Goal: Task Accomplishment & Management: Complete application form

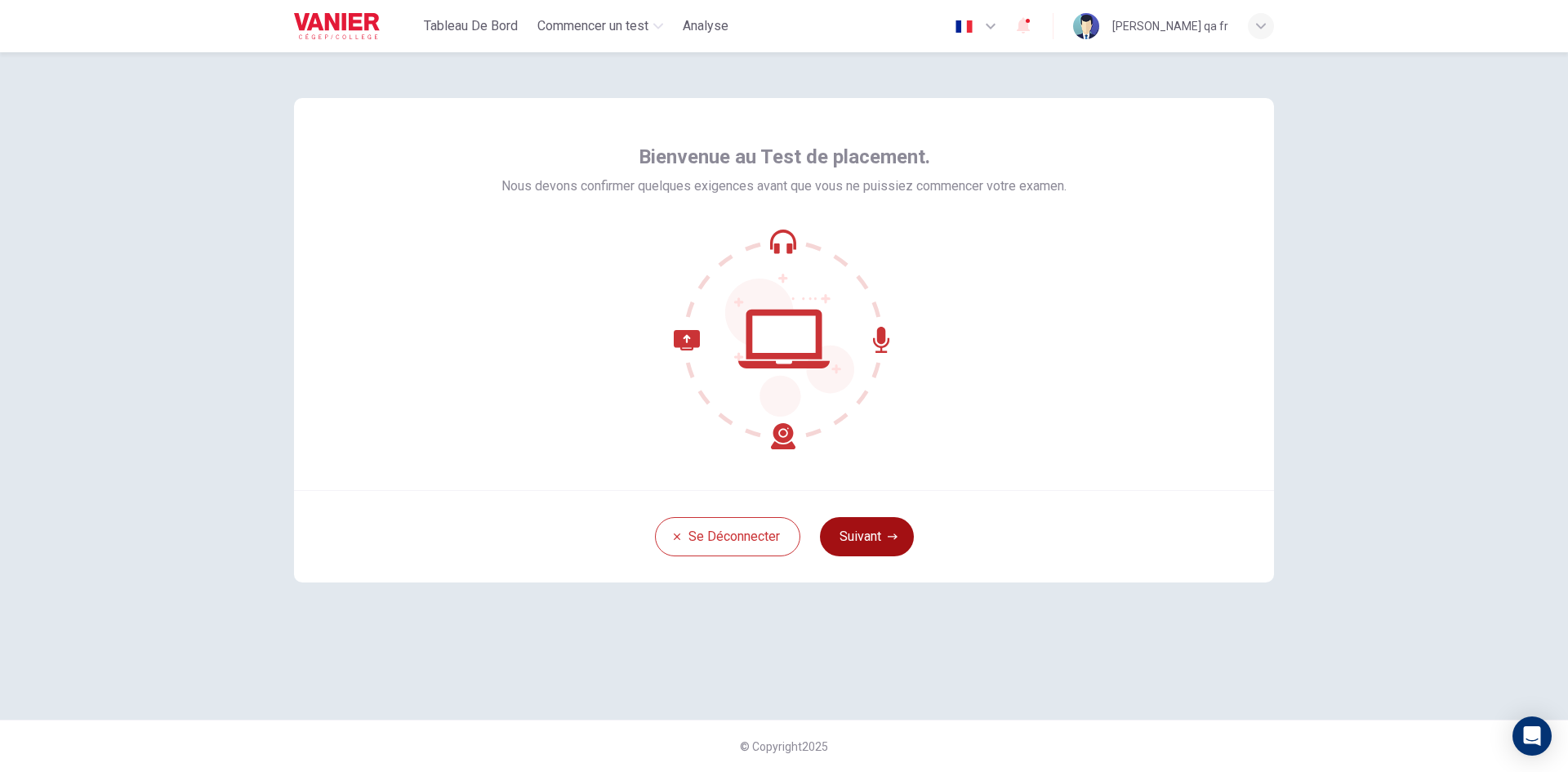
click at [883, 524] on button "Suivant" at bounding box center [867, 537] width 94 height 40
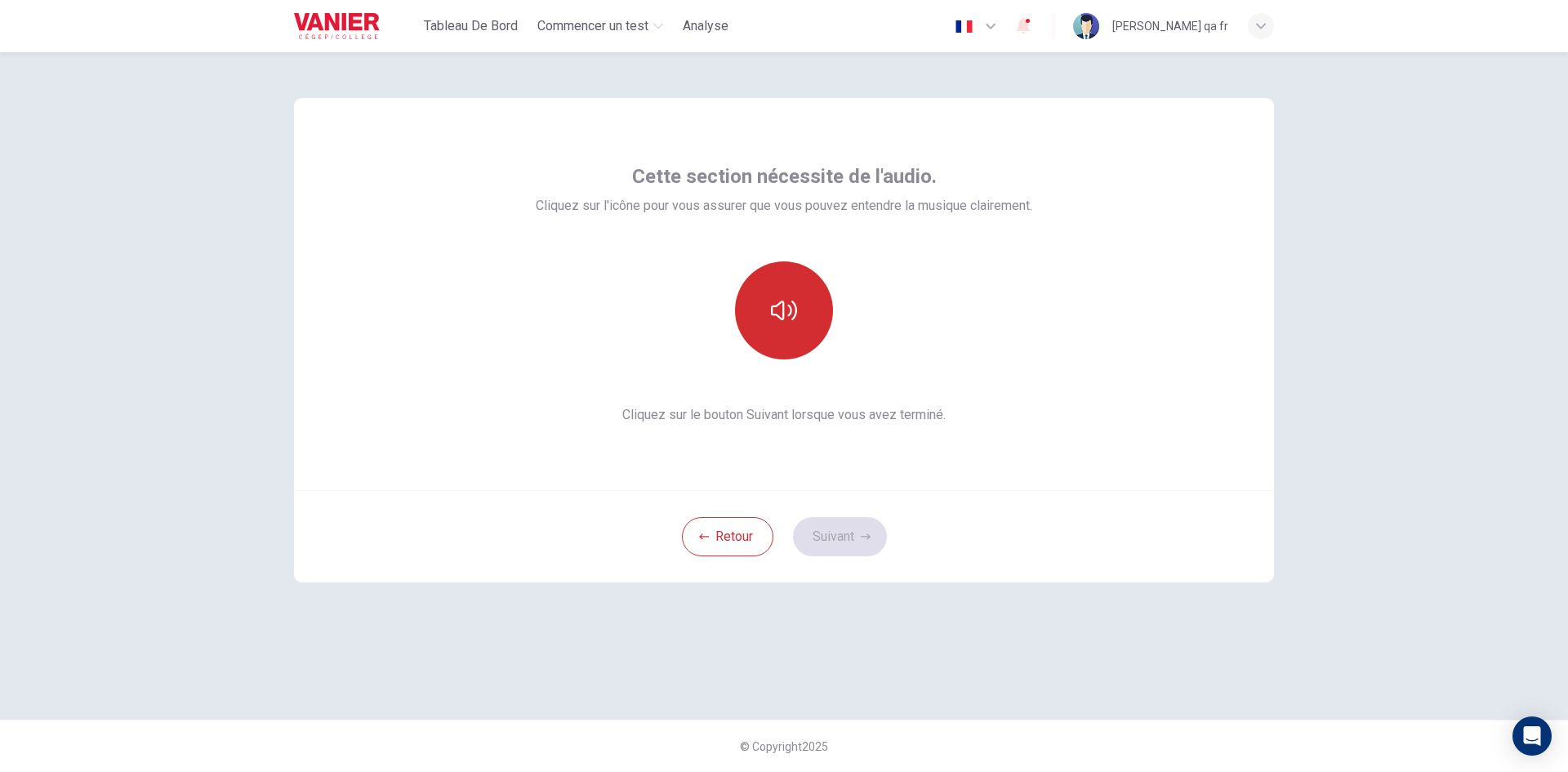
click at [769, 294] on button "button" at bounding box center [784, 310] width 98 height 98
click at [863, 531] on button "Suivant" at bounding box center [840, 537] width 94 height 40
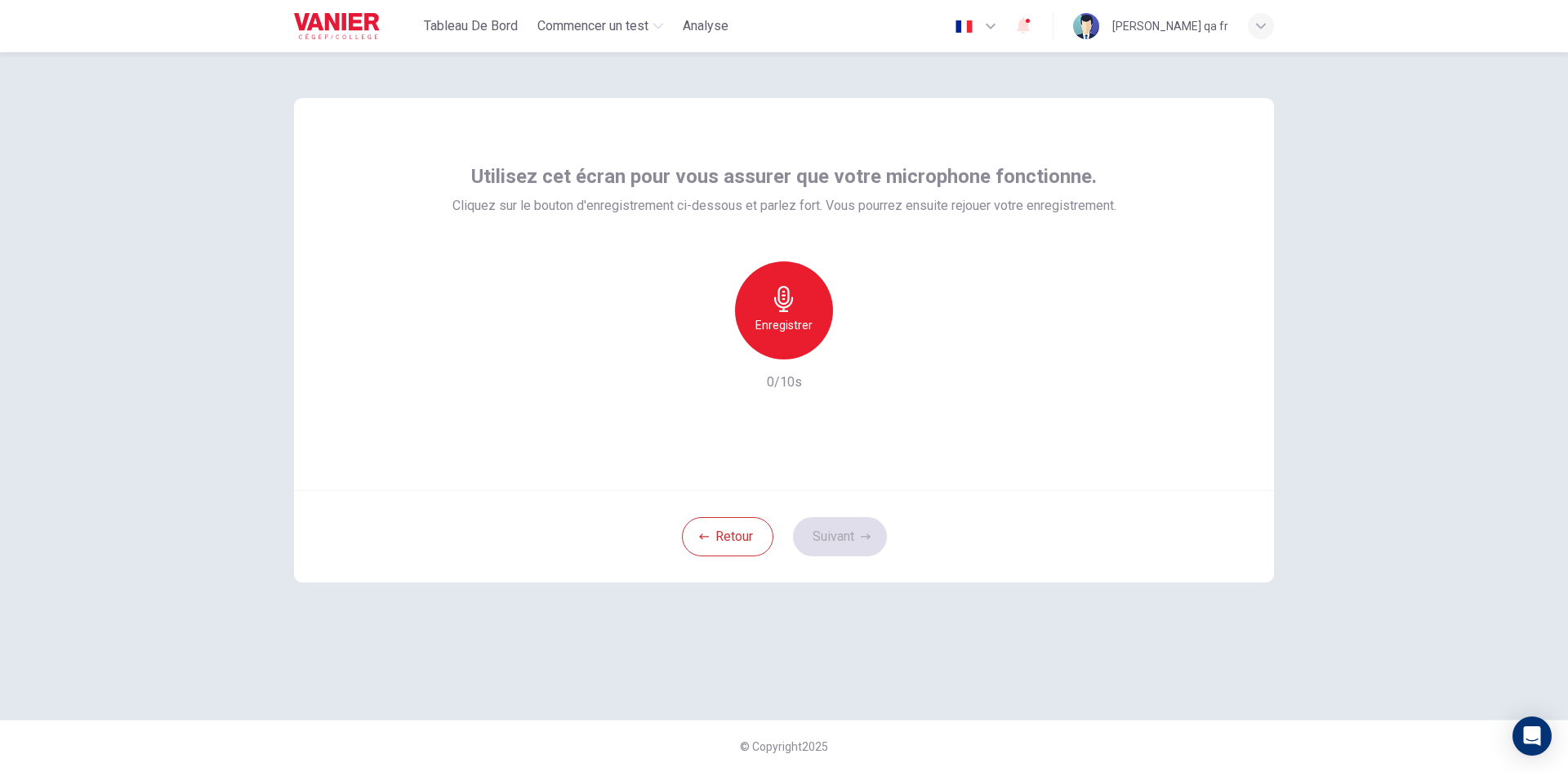
click at [787, 341] on div "Enregistrer" at bounding box center [784, 310] width 98 height 98
click at [787, 341] on div "Arrêter" at bounding box center [784, 310] width 98 height 98
click at [848, 538] on button "Suivant" at bounding box center [840, 537] width 94 height 40
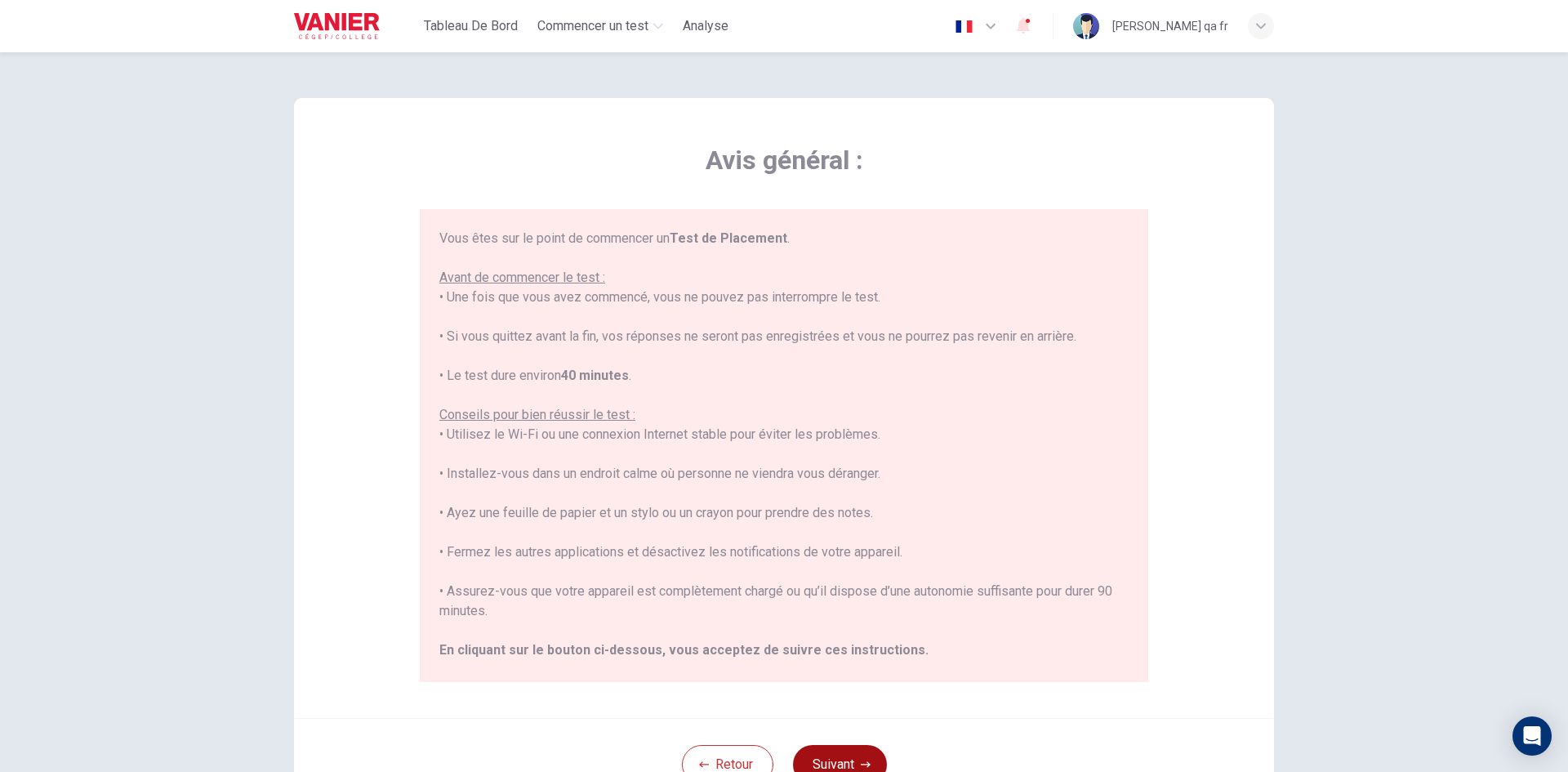
click at [852, 747] on button "Suivant" at bounding box center [840, 764] width 94 height 40
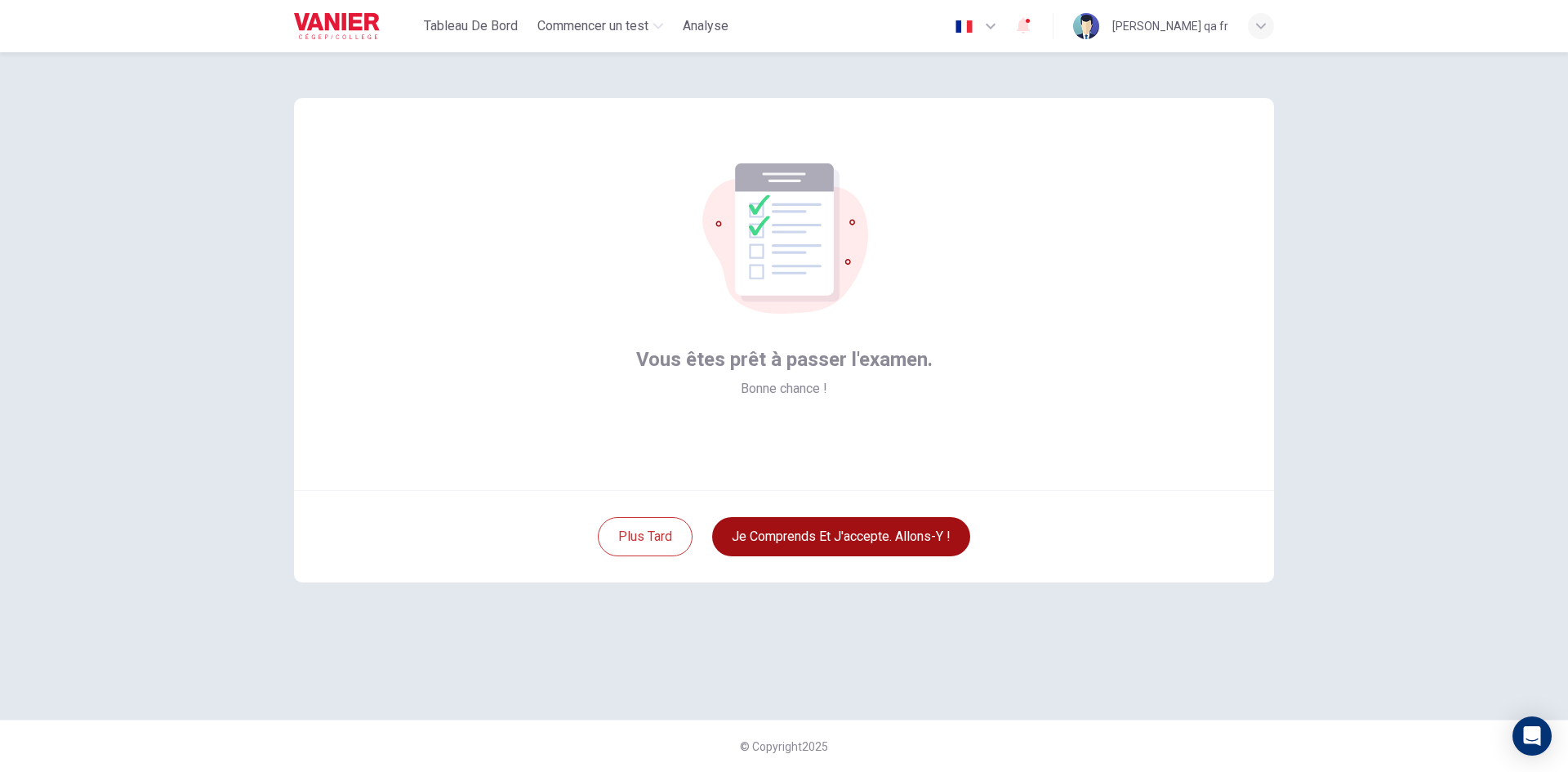
click at [861, 539] on button "Je comprends et j'accepte. Allons-y !" at bounding box center [841, 537] width 258 height 40
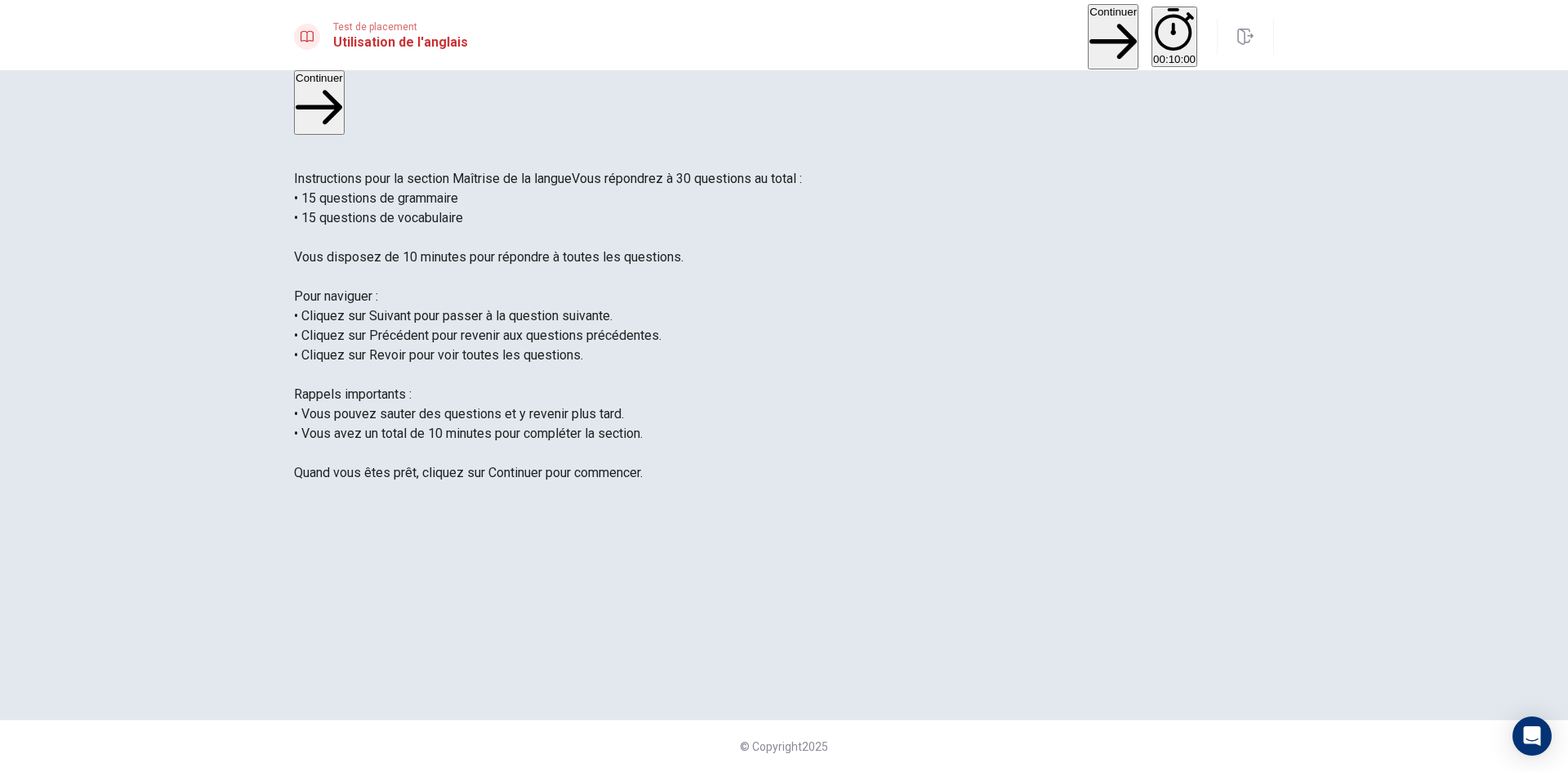
click at [1088, 29] on button "Continuer" at bounding box center [1113, 37] width 50 height 66
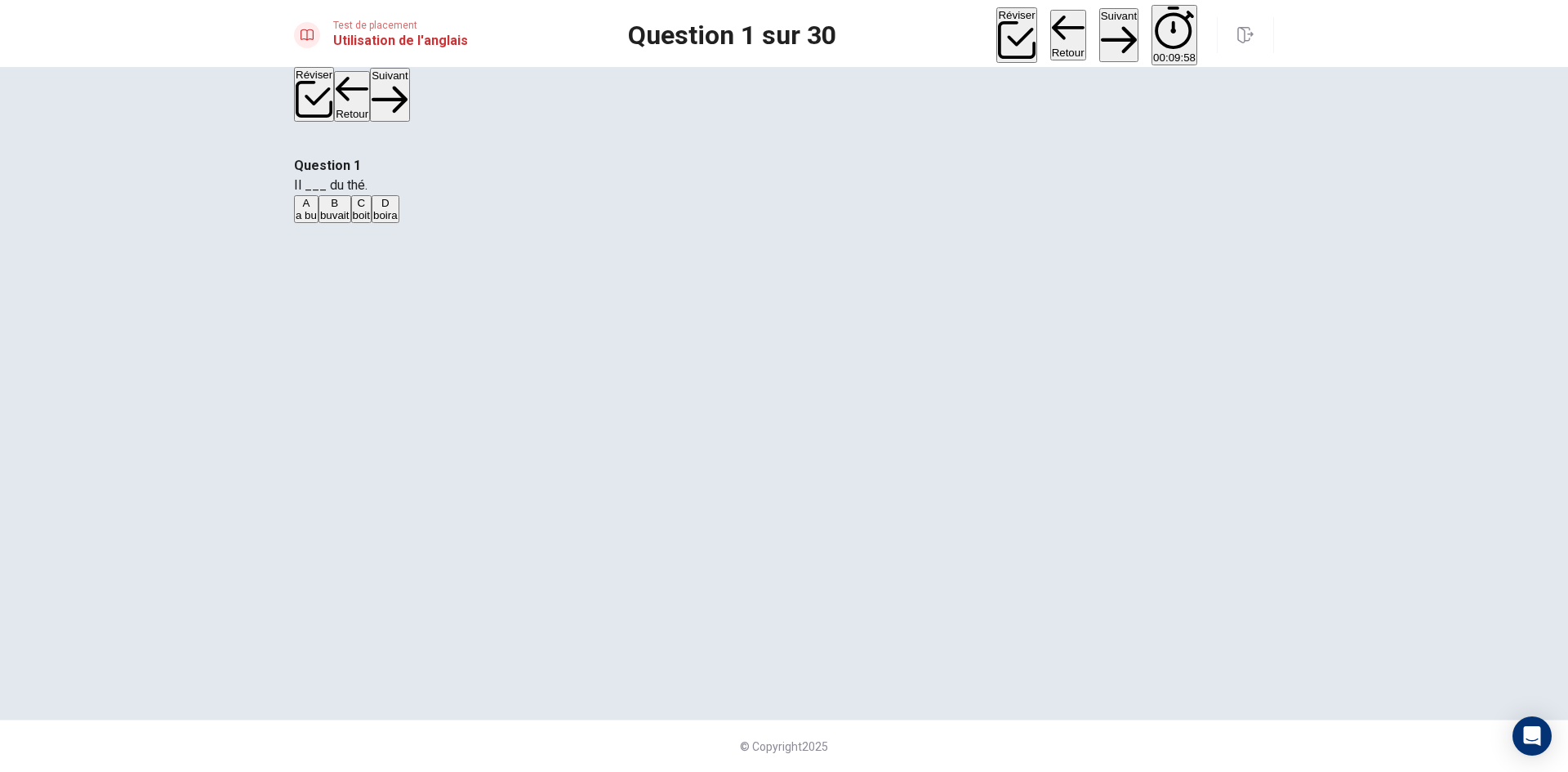
drag, startPoint x: 738, startPoint y: 253, endPoint x: 766, endPoint y: 244, distance: 29.4
click at [318, 223] on button "A a bu" at bounding box center [306, 209] width 24 height 28
drag, startPoint x: 1246, startPoint y: 34, endPoint x: 866, endPoint y: 92, distance: 384.4
click at [1247, 34] on icon "button" at bounding box center [1245, 35] width 16 height 16
